Goal: Go to known website: Access a specific website the user already knows

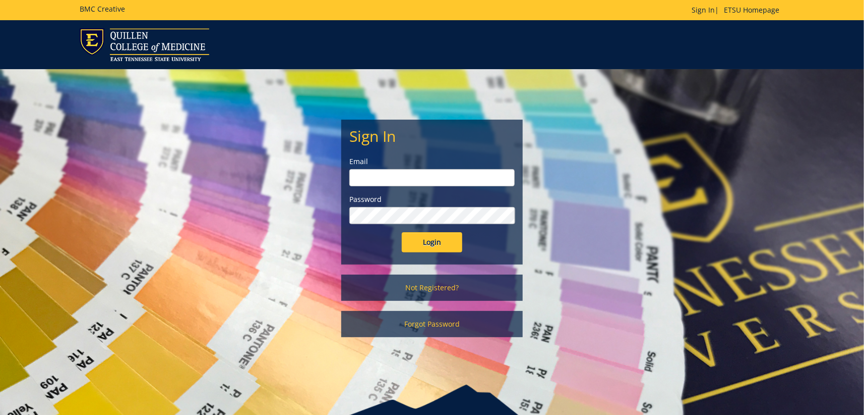
type input "[EMAIL_ADDRESS][DOMAIN_NAME]"
click at [439, 247] on input "Login" at bounding box center [432, 242] width 61 height 20
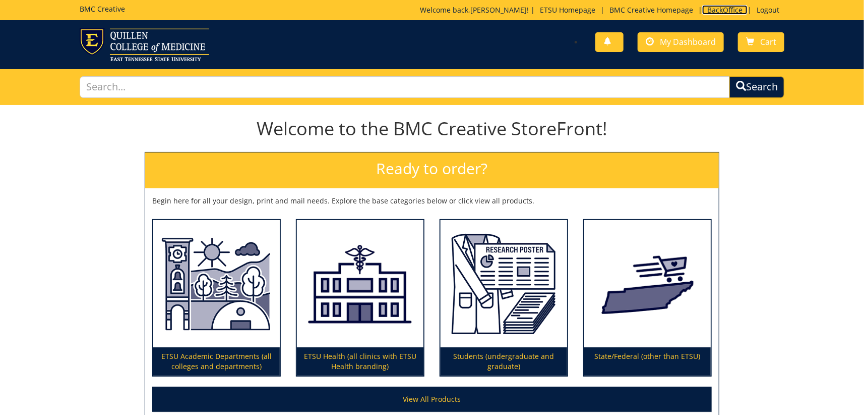
click at [729, 12] on link "BackOffice" at bounding box center [724, 10] width 45 height 10
